Goal: Information Seeking & Learning: Learn about a topic

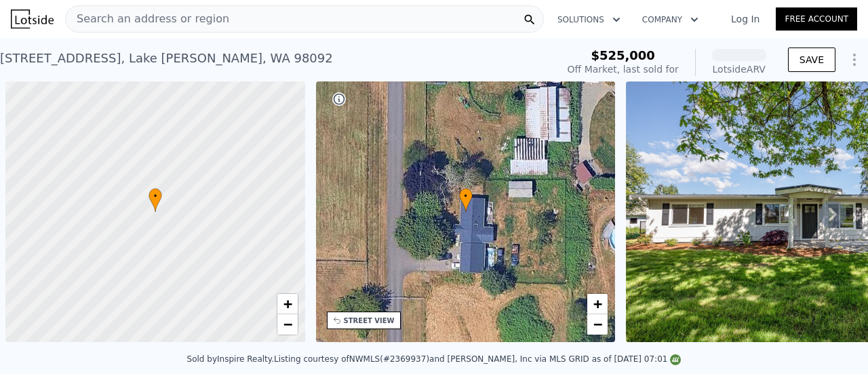
scroll to position [0, 5]
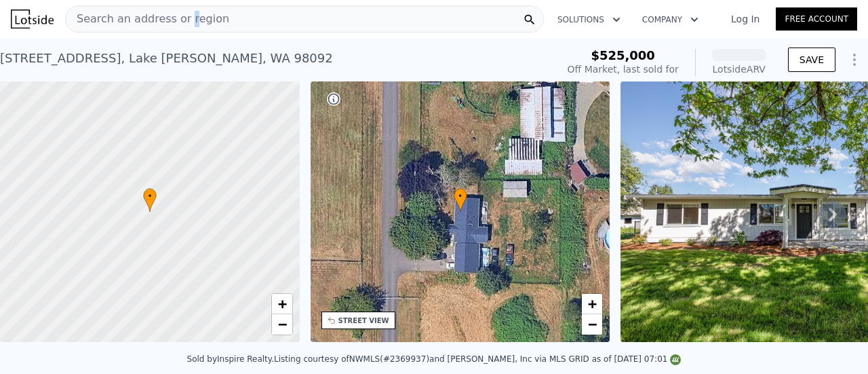
click at [180, 17] on span "Search an address or region" at bounding box center [147, 19] width 163 height 16
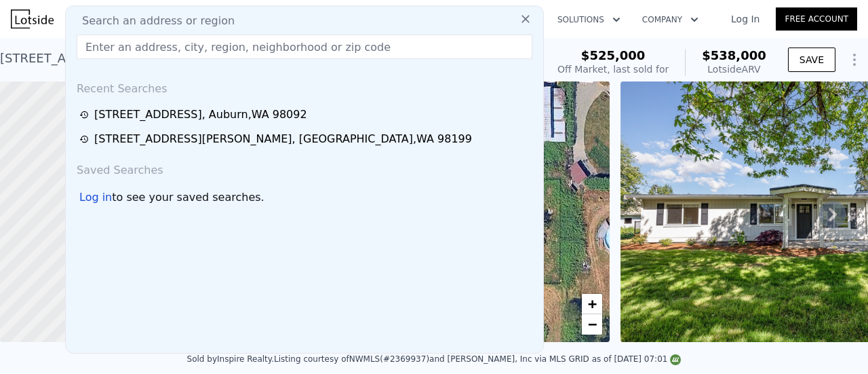
type input "<"
click at [102, 48] on input "text" at bounding box center [305, 47] width 456 height 24
paste input "[STREET_ADDRESS]"
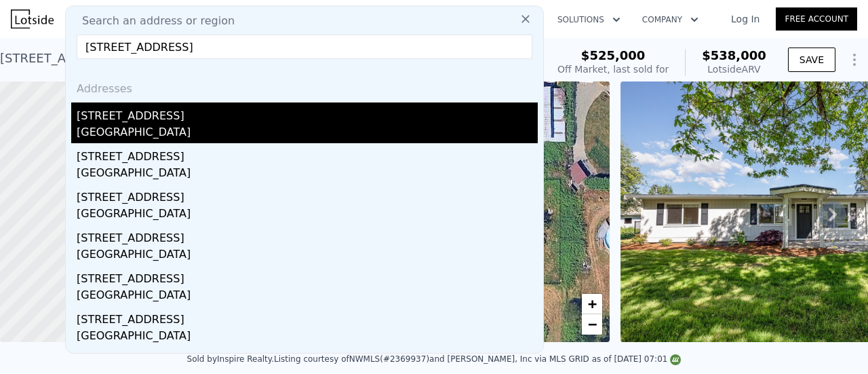
type input "[STREET_ADDRESS]"
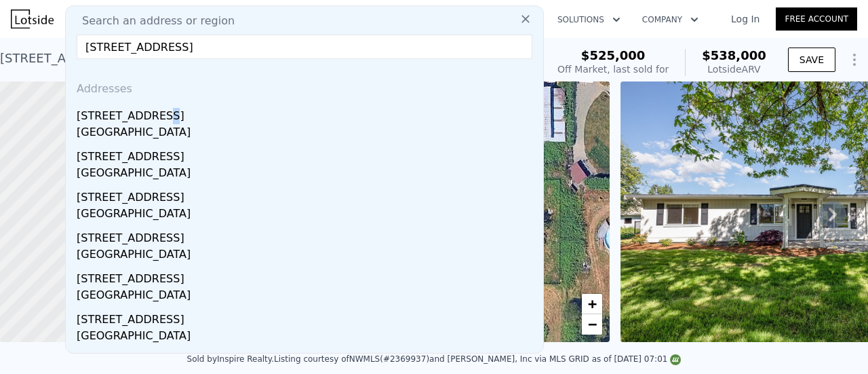
click at [153, 117] on div "[STREET_ADDRESS]" at bounding box center [307, 113] width 461 height 22
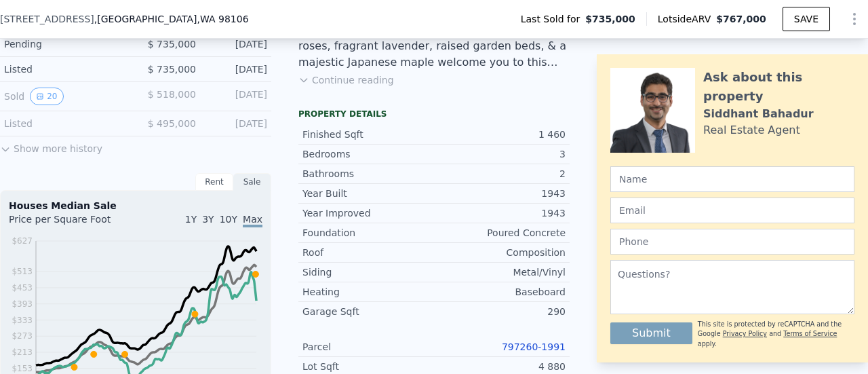
scroll to position [469, 0]
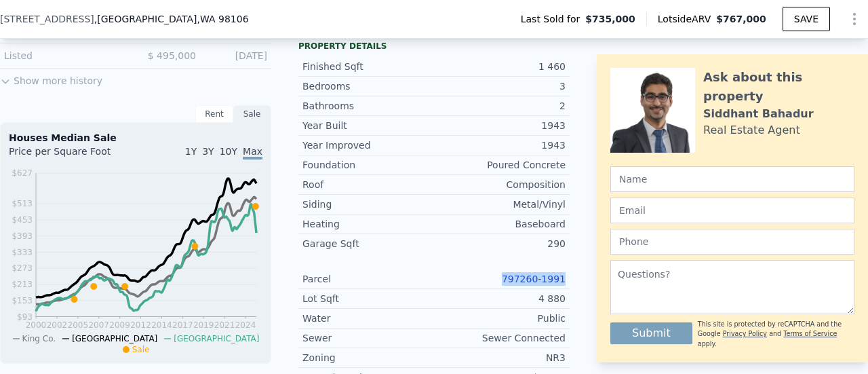
drag, startPoint x: 562, startPoint y: 287, endPoint x: 654, endPoint y: 372, distance: 124.8
click at [510, 287] on div "Parcel 797260-1991" at bounding box center [433, 279] width 271 height 20
copy link "797260-1991"
drag, startPoint x: 563, startPoint y: 364, endPoint x: 545, endPoint y: 363, distance: 18.3
click at [545, 363] on div "LISTING & SALE HISTORY Sold 35 $ 735,000 [DATE] Pending $ 735,000 [DATE] Listed…" at bounding box center [434, 310] width 868 height 788
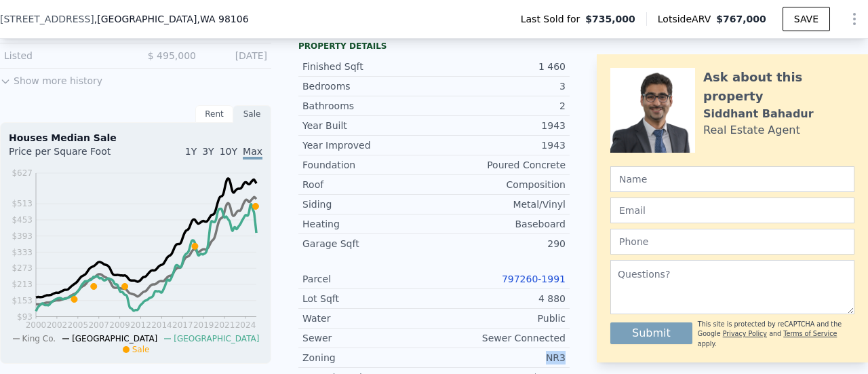
copy div "NR3"
click at [492, 334] on div "Sewer Sewer Connected" at bounding box center [433, 338] width 271 height 20
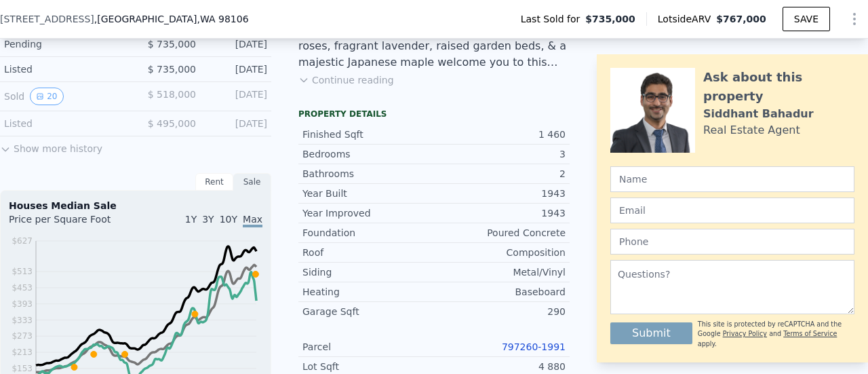
scroll to position [537, 0]
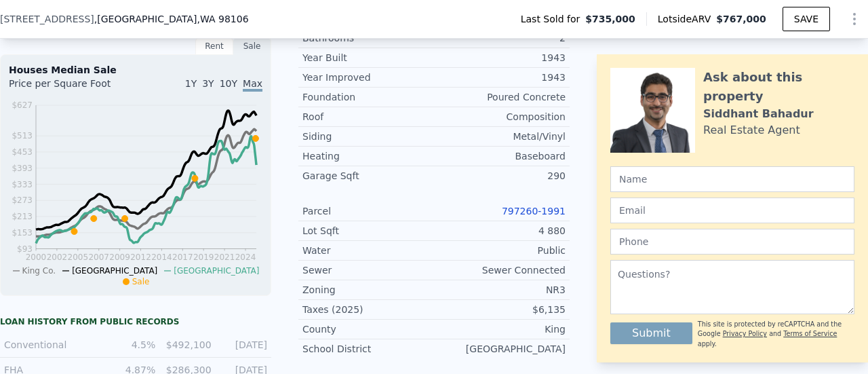
click at [518, 216] on link "797260-1991" at bounding box center [534, 211] width 64 height 11
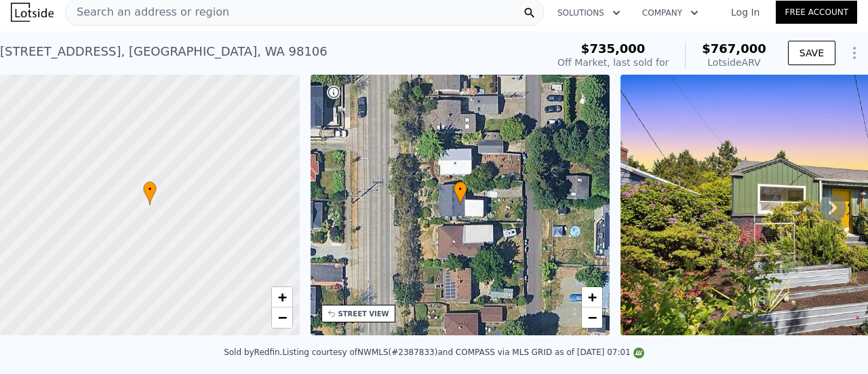
scroll to position [0, 0]
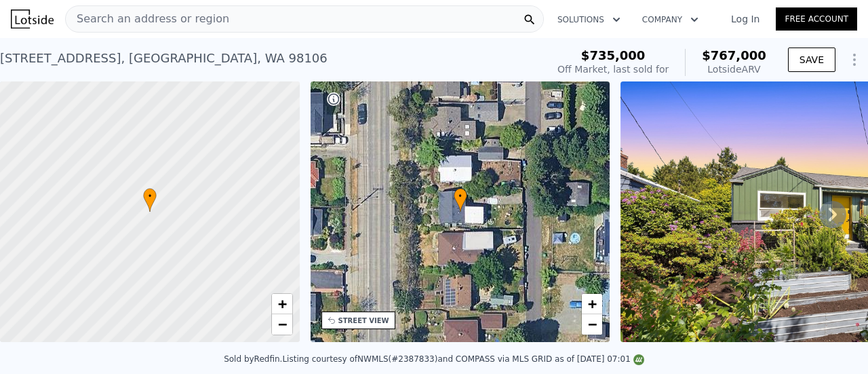
click at [819, 213] on icon at bounding box center [832, 214] width 27 height 27
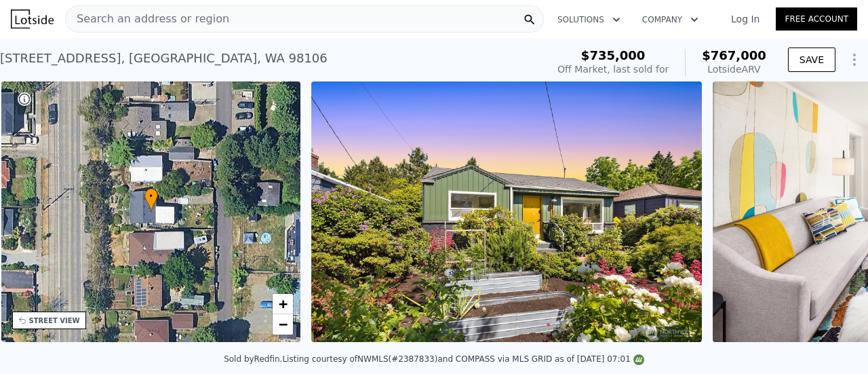
scroll to position [0, 315]
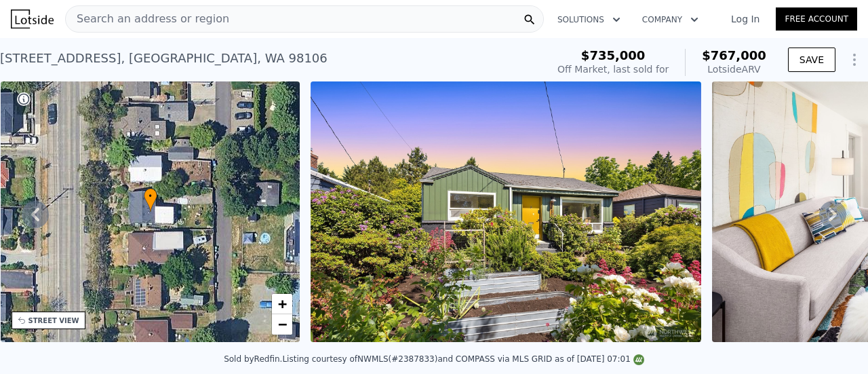
click at [675, 201] on img at bounding box center [506, 211] width 391 height 260
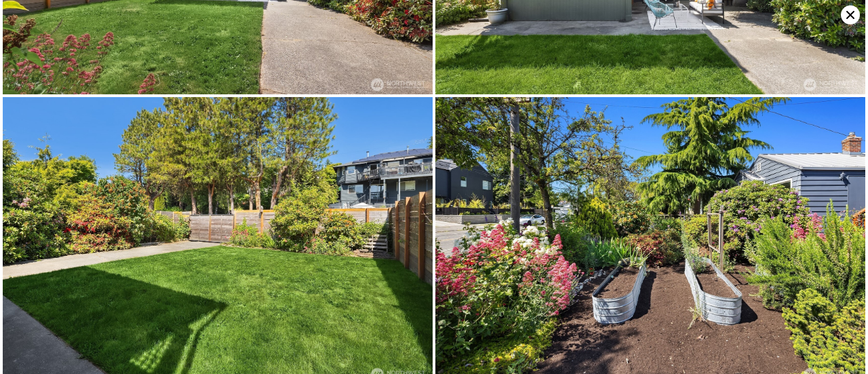
scroll to position [4004, 0]
